Goal: Navigation & Orientation: Find specific page/section

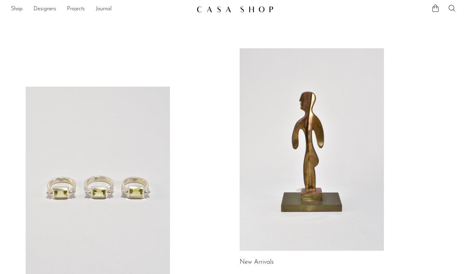
scroll to position [58, 0]
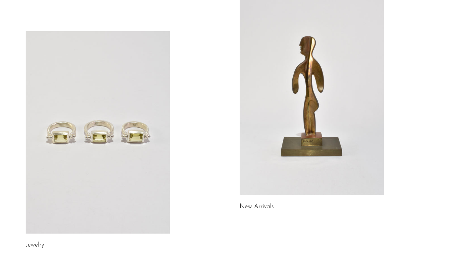
click at [96, 189] on link at bounding box center [98, 132] width 144 height 202
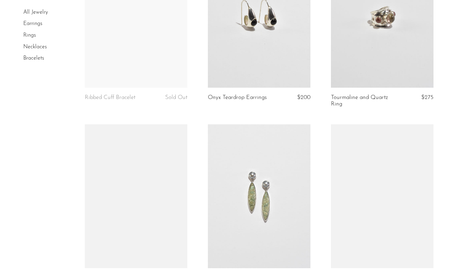
scroll to position [2077, 0]
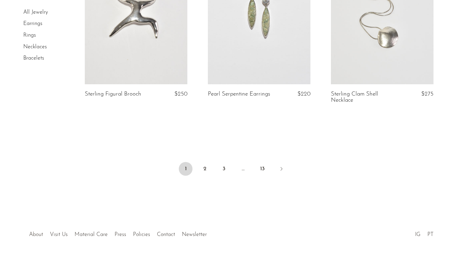
click at [30, 231] on link "About" at bounding box center [36, 233] width 14 height 5
click at [65, 231] on link "Visit Us" at bounding box center [59, 233] width 18 height 5
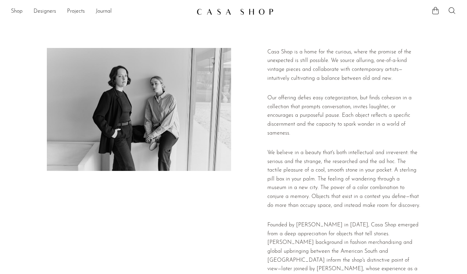
click at [331, 51] on p "Casa Shop is a home for the curious, where the promise of the unexpected is sti…" at bounding box center [343, 65] width 153 height 35
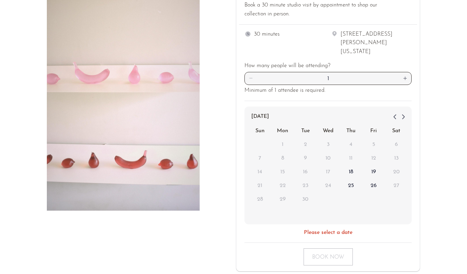
scroll to position [68, 0]
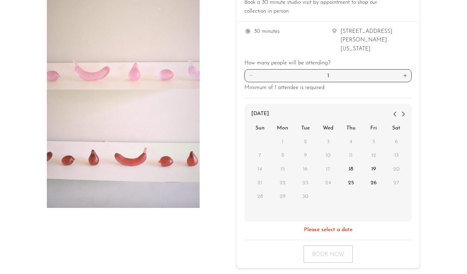
click at [447, 63] on div "Private Appointment Book a 30 minute studio visit by appointment to shop our co…" at bounding box center [233, 124] width 467 height 289
